Goal: Task Accomplishment & Management: Manage account settings

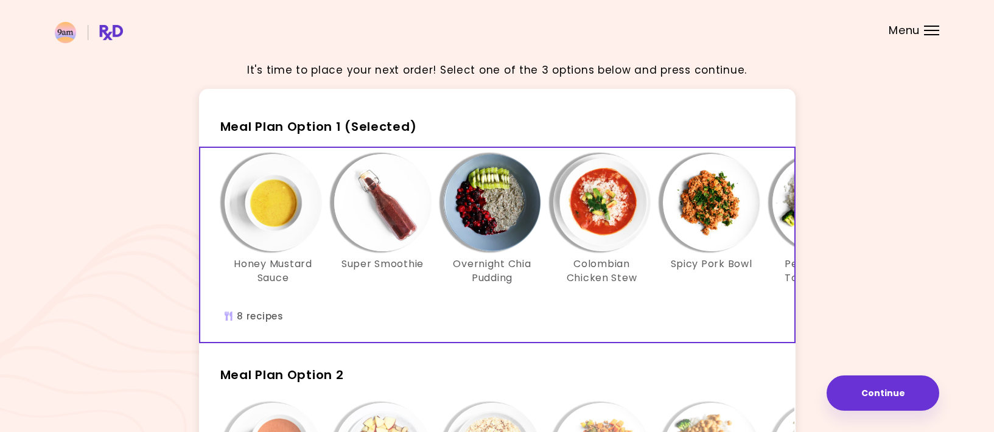
click at [928, 26] on div at bounding box center [931, 26] width 15 height 1
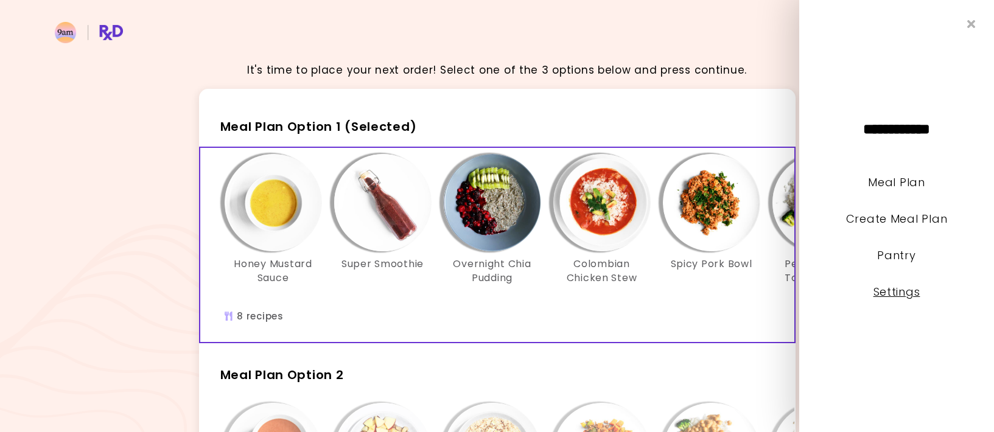
click at [914, 296] on link "Settings" at bounding box center [896, 291] width 47 height 15
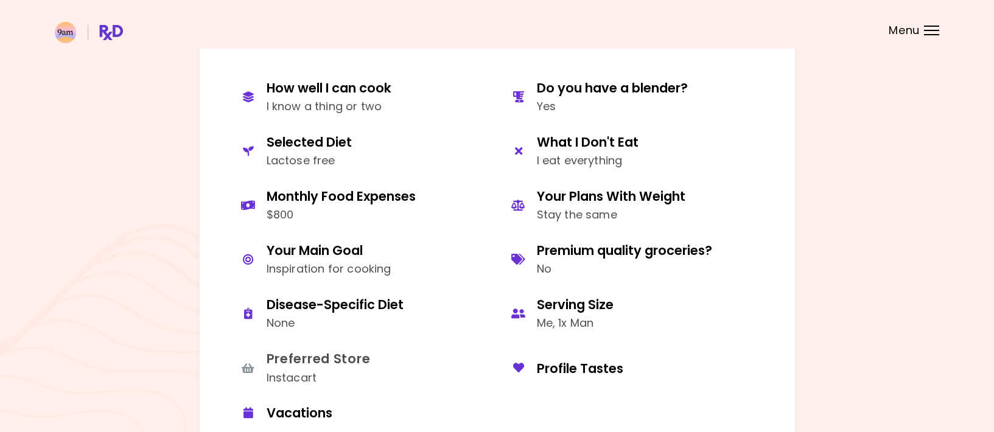
scroll to position [562, 0]
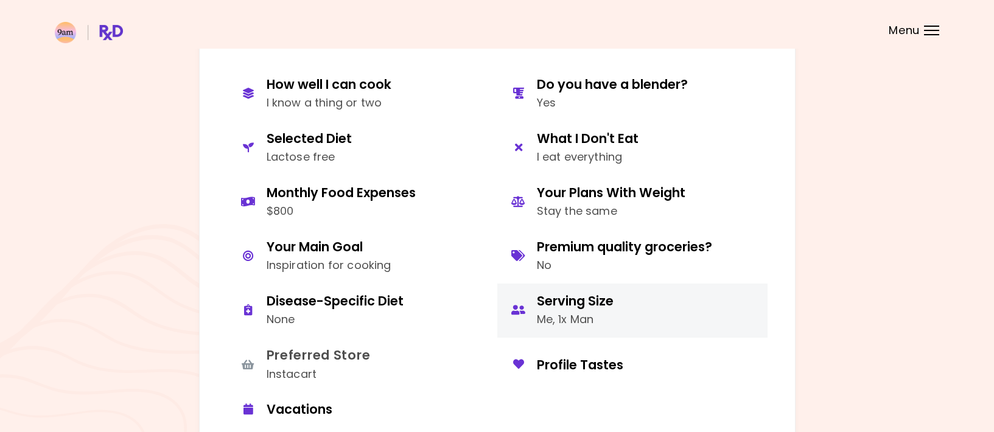
click at [559, 303] on div "Serving Size" at bounding box center [575, 301] width 77 height 16
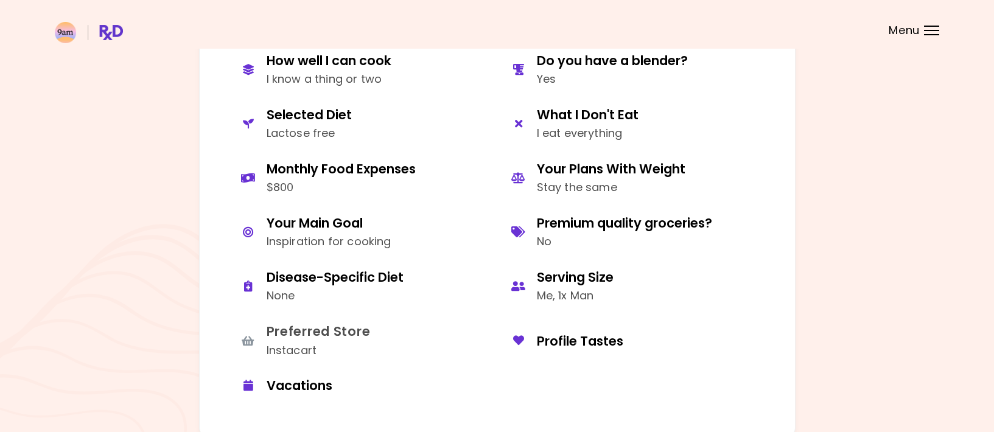
scroll to position [589, 0]
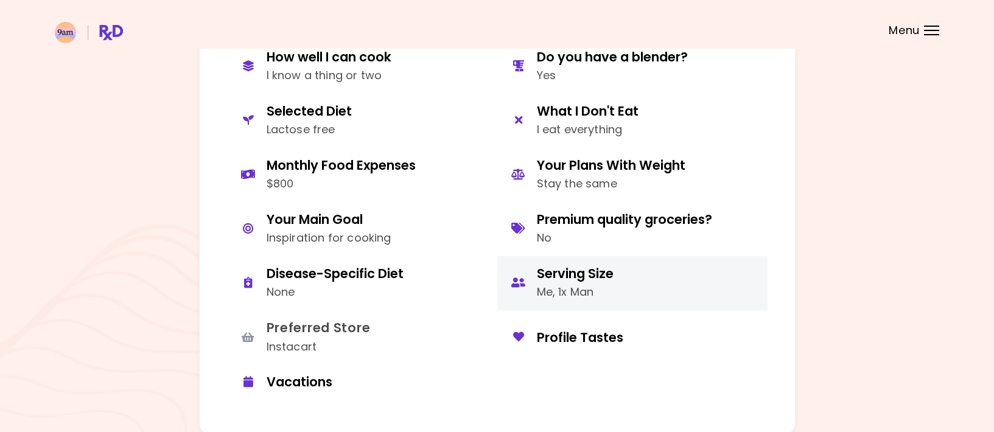
click at [568, 282] on div "Serving Size Me, 1x Man" at bounding box center [575, 283] width 77 height 36
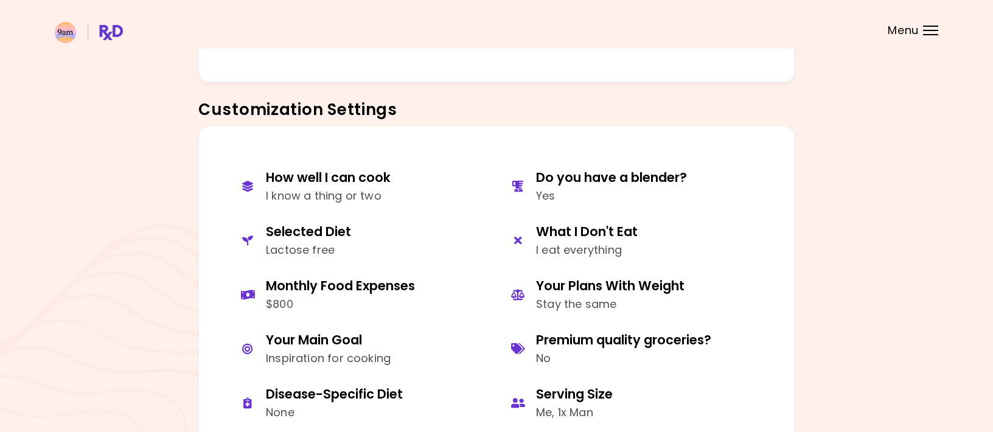
scroll to position [468, 0]
drag, startPoint x: 390, startPoint y: 108, endPoint x: 165, endPoint y: 102, distance: 225.3
click at [165, 102] on div "Settings Basic Data Gender [DEMOGRAPHIC_DATA] Date of Birth [DEMOGRAPHIC_DATA] …" at bounding box center [497, 273] width 884 height 1378
copy div "Your Target Weight 110 lb Caloric Intake 2140 kcal Customization Settings"
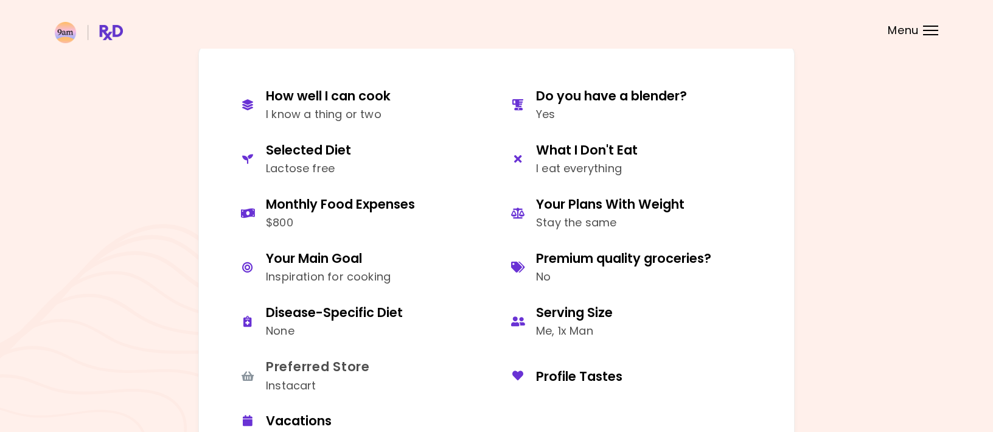
scroll to position [958, 0]
